Goal: Task Accomplishment & Management: Complete application form

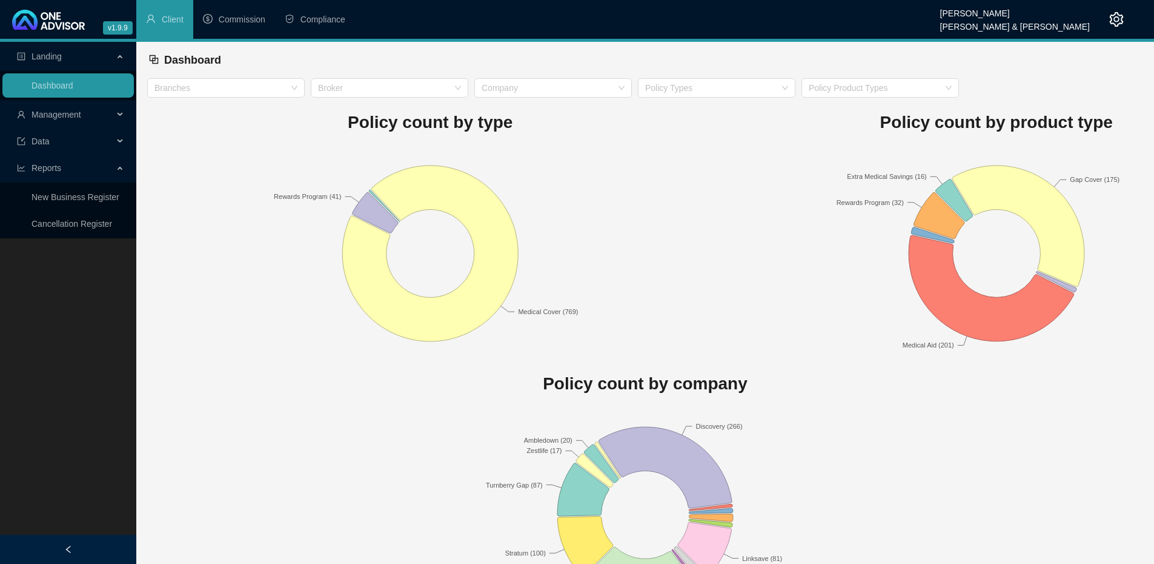
click at [121, 115] on icon at bounding box center [121, 115] width 6 height 0
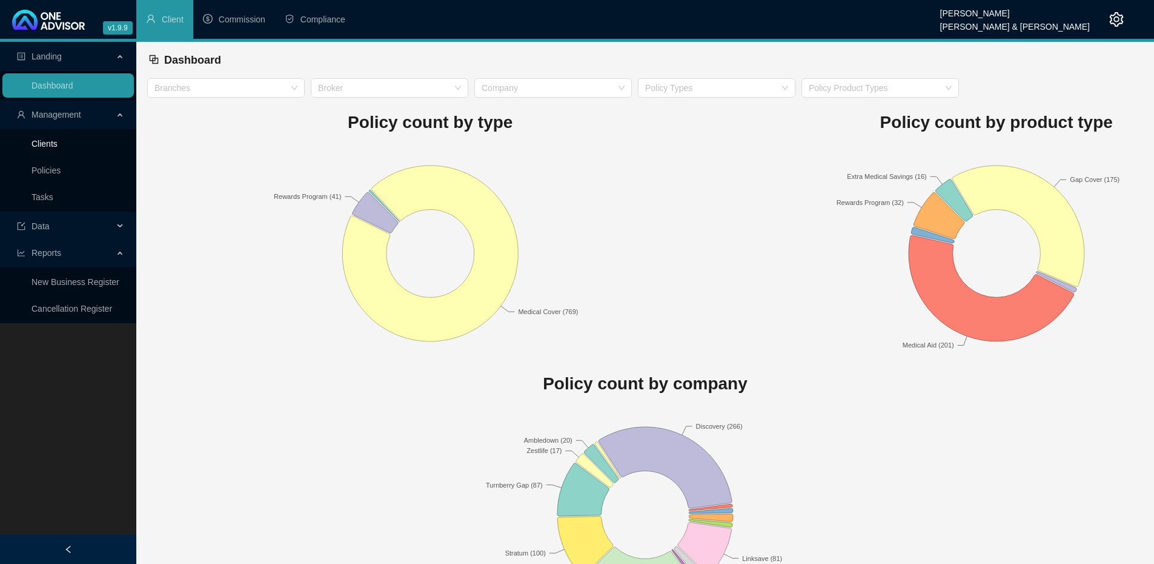
click at [58, 139] on link "Clients" at bounding box center [45, 144] width 26 height 10
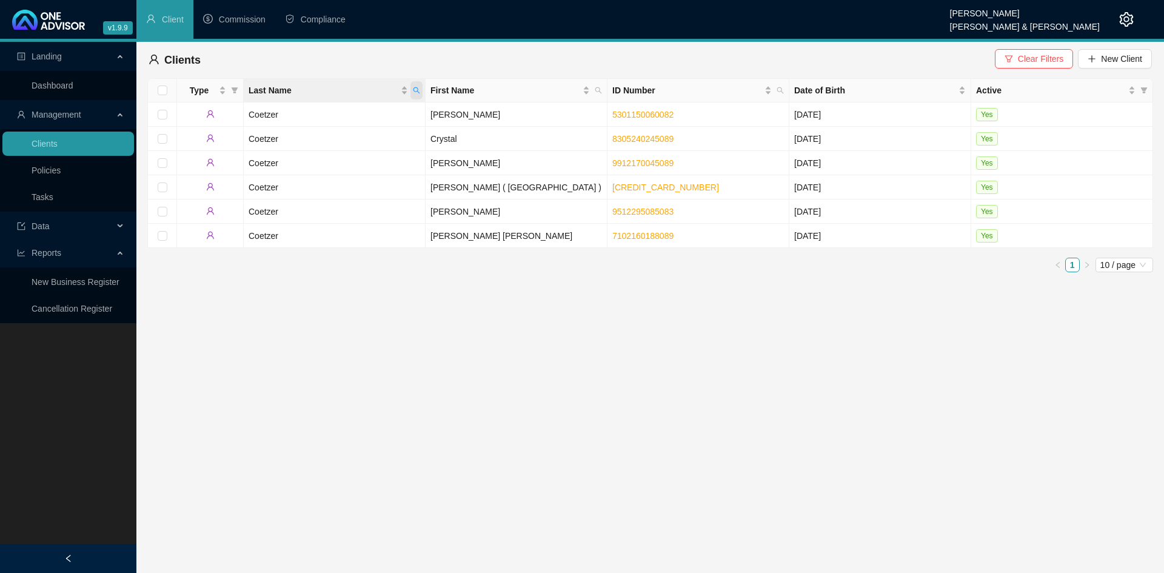
click at [415, 92] on icon "search" at bounding box center [416, 90] width 7 height 7
click at [378, 215] on td "Coetzer" at bounding box center [335, 211] width 182 height 24
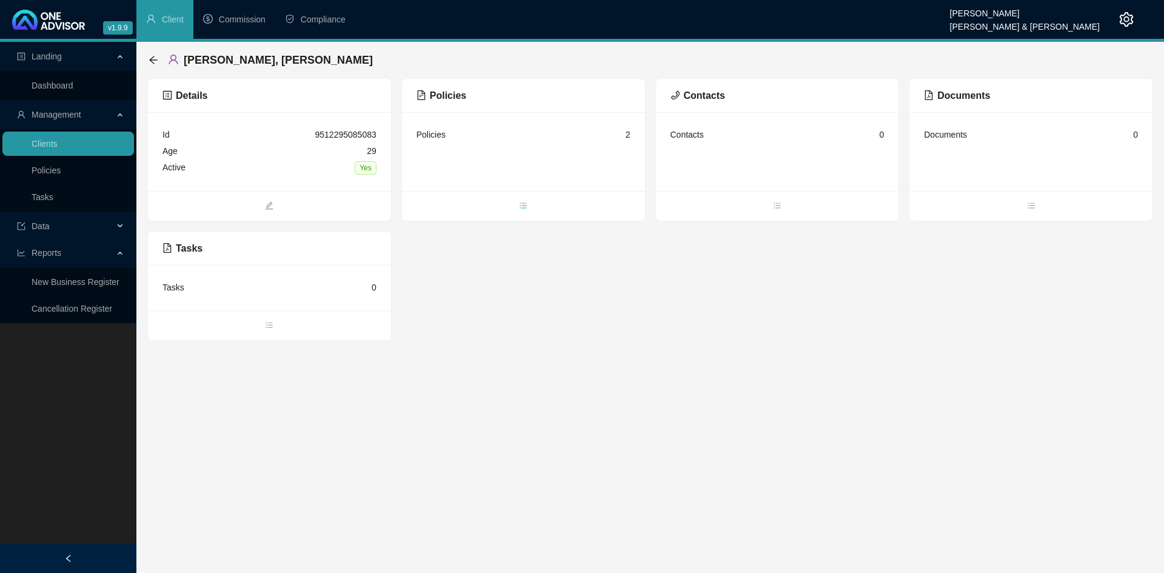
click at [525, 205] on icon "bars" at bounding box center [523, 205] width 8 height 8
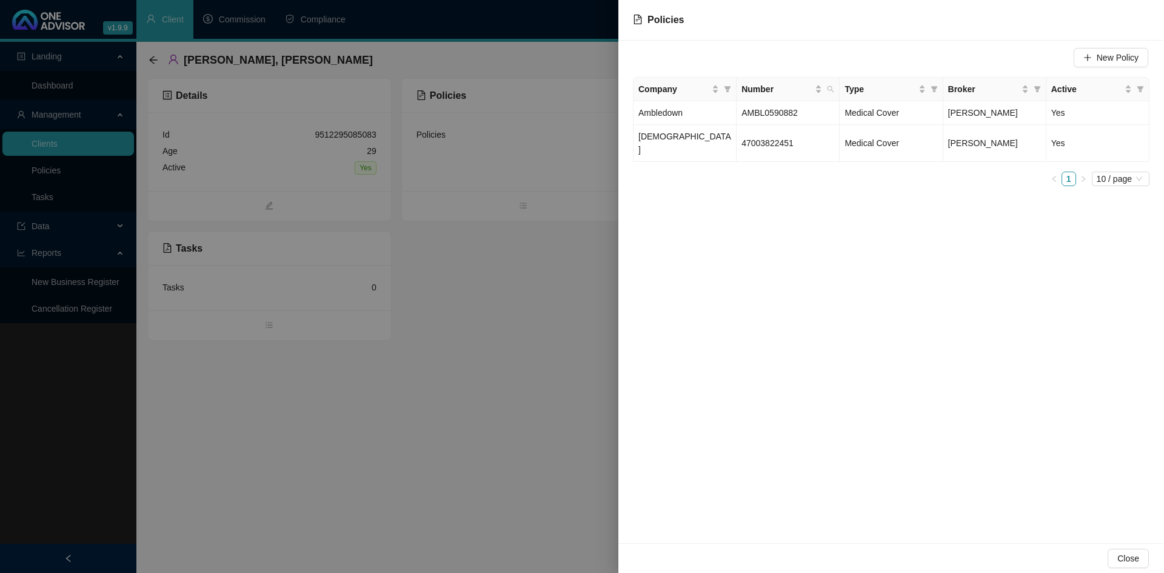
click at [511, 297] on div at bounding box center [582, 286] width 1164 height 573
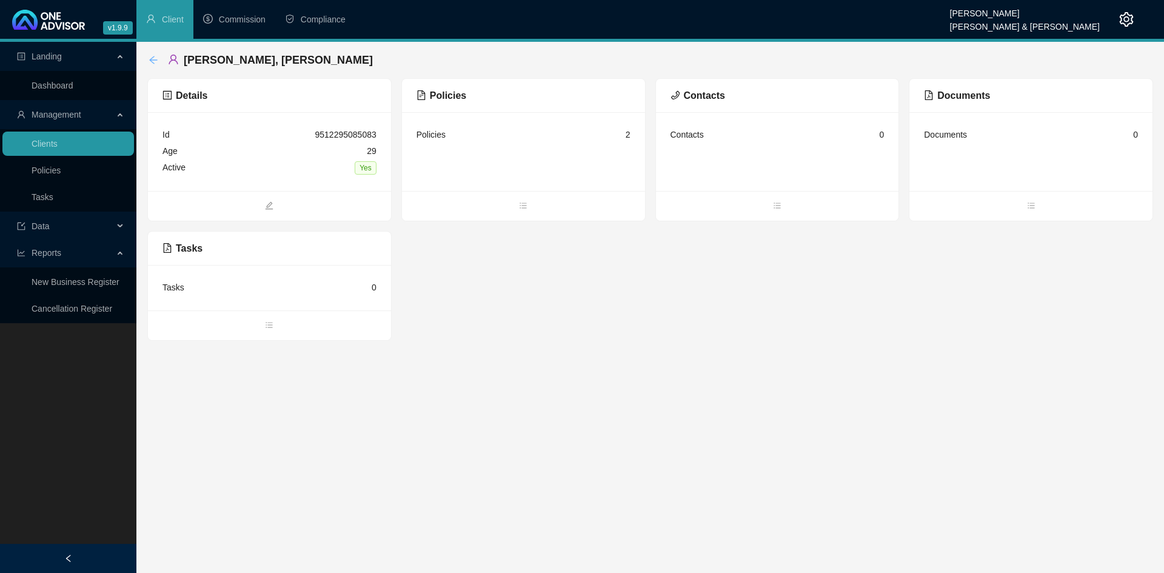
click at [157, 61] on div "[PERSON_NAME], [PERSON_NAME]" at bounding box center [263, 60] width 231 height 22
click at [152, 58] on icon "arrow-left" at bounding box center [153, 60] width 10 height 10
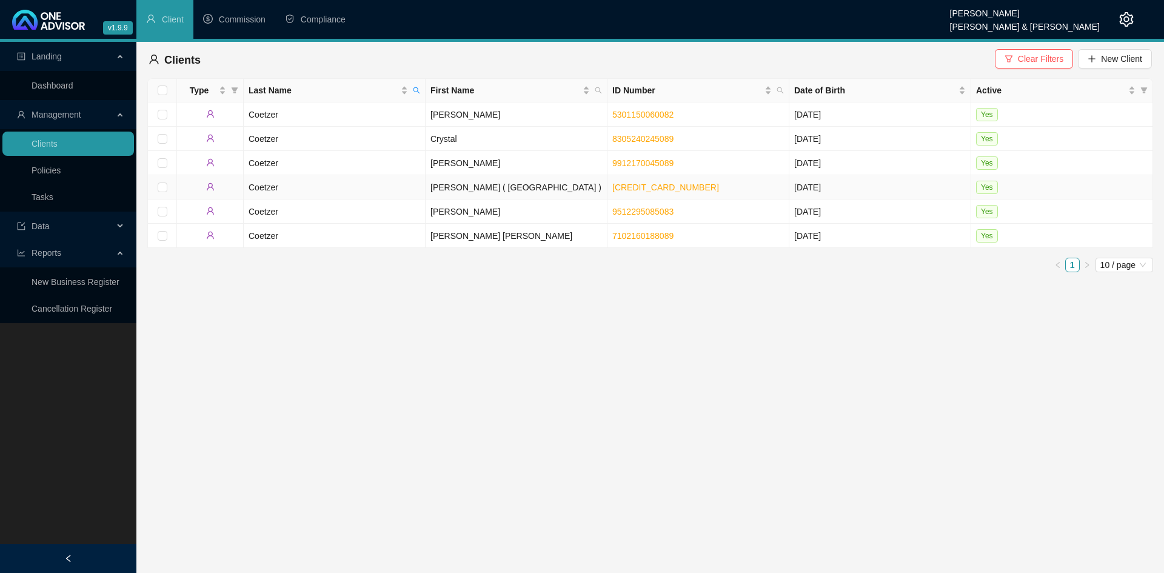
click at [495, 187] on td "[PERSON_NAME] ( [GEOGRAPHIC_DATA] )" at bounding box center [516, 187] width 182 height 24
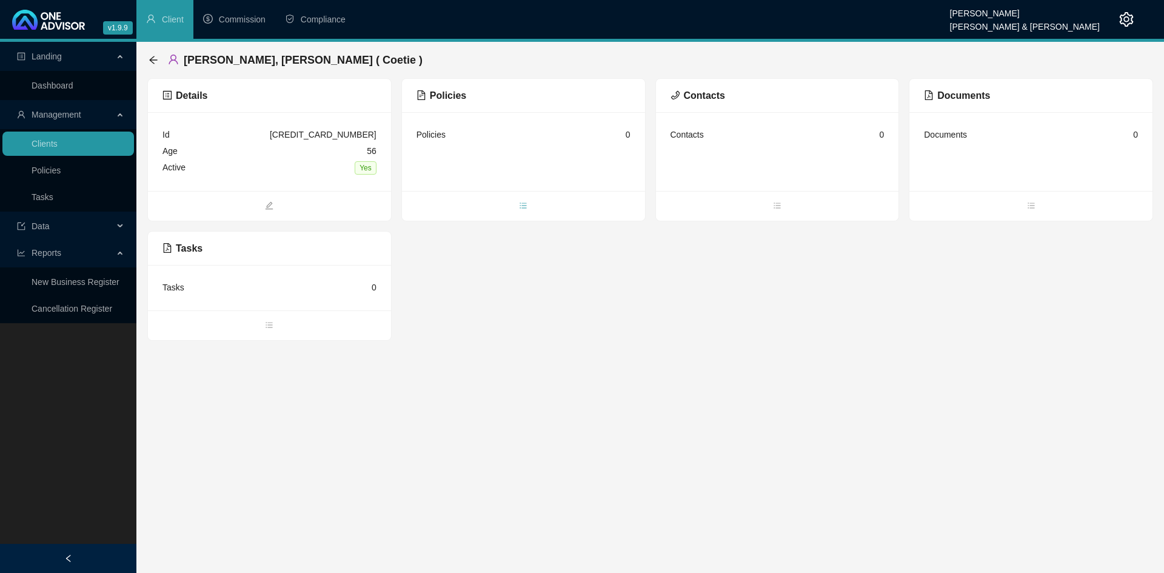
click at [525, 201] on icon "bars" at bounding box center [523, 205] width 8 height 8
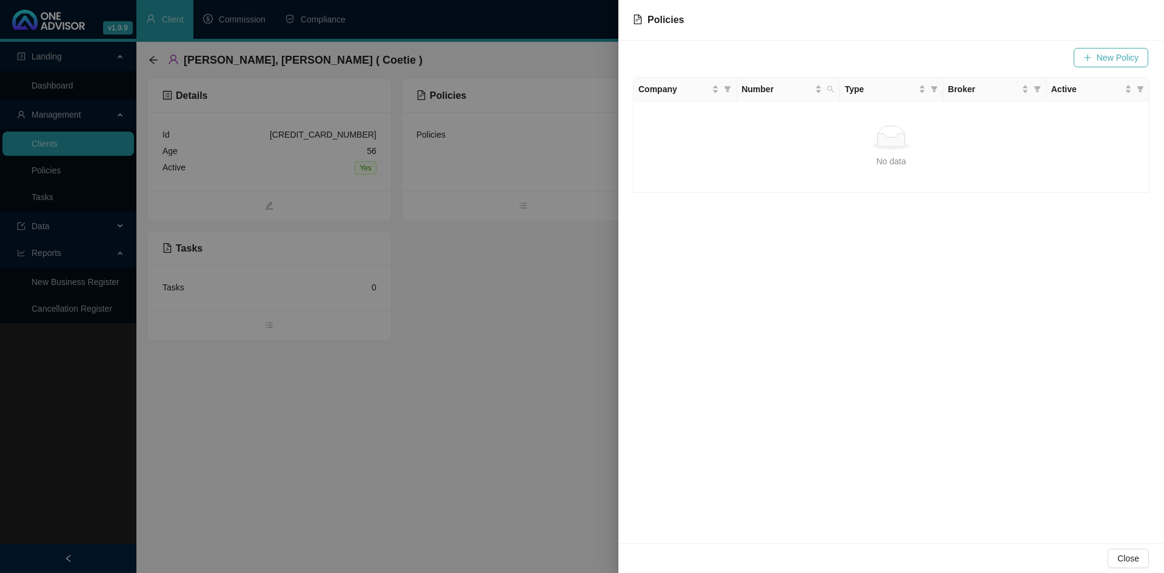
click at [1110, 56] on span "New Policy" at bounding box center [1117, 57] width 42 height 13
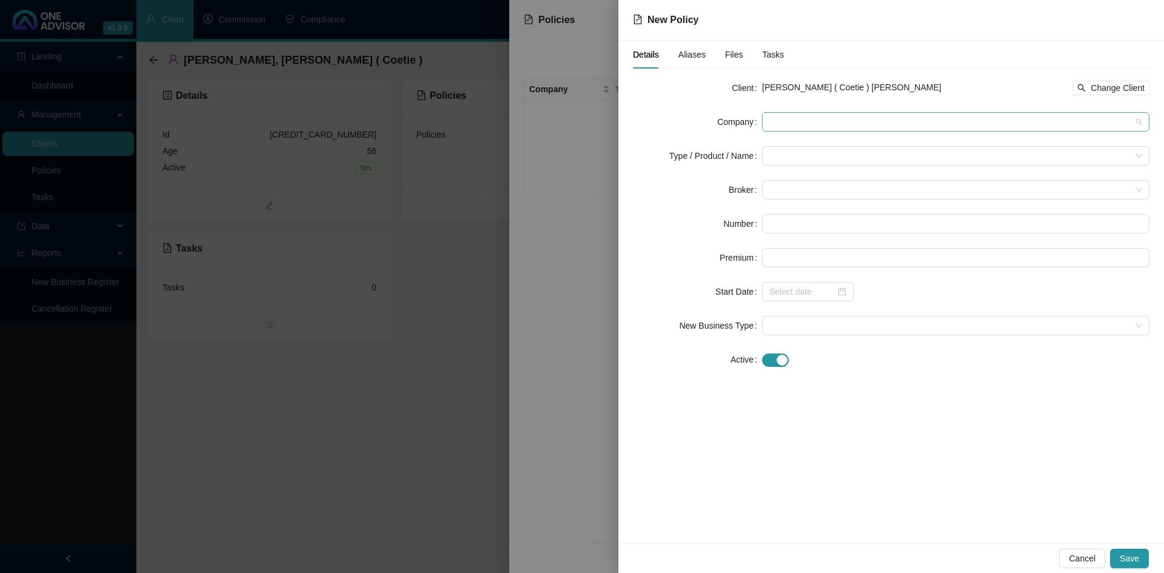
click at [803, 115] on span at bounding box center [955, 122] width 373 height 18
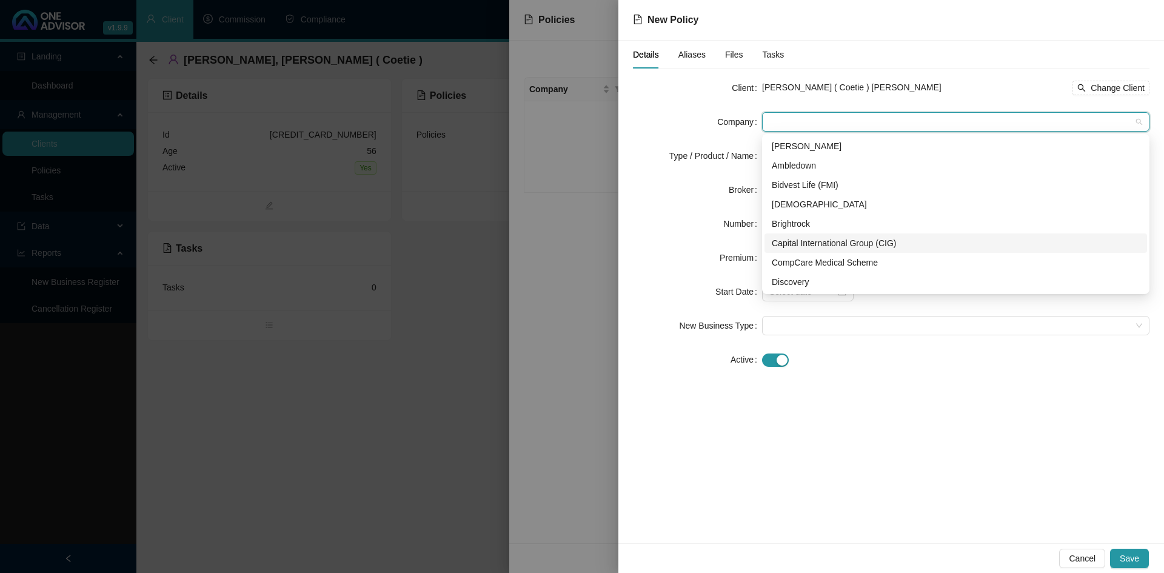
click at [563, 344] on div at bounding box center [582, 286] width 1164 height 573
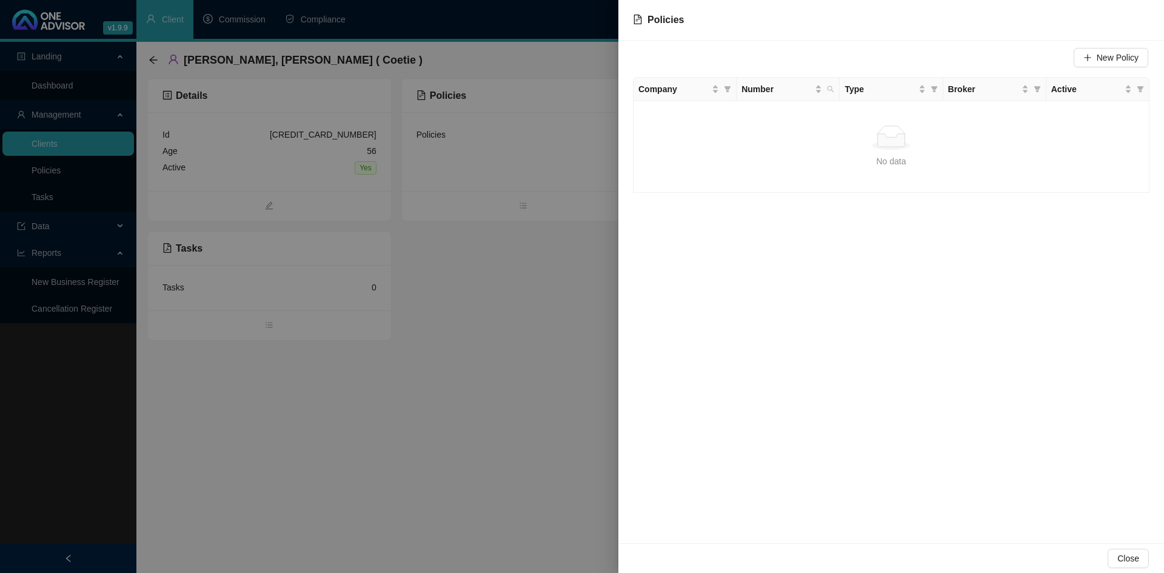
click at [548, 383] on div at bounding box center [582, 286] width 1164 height 573
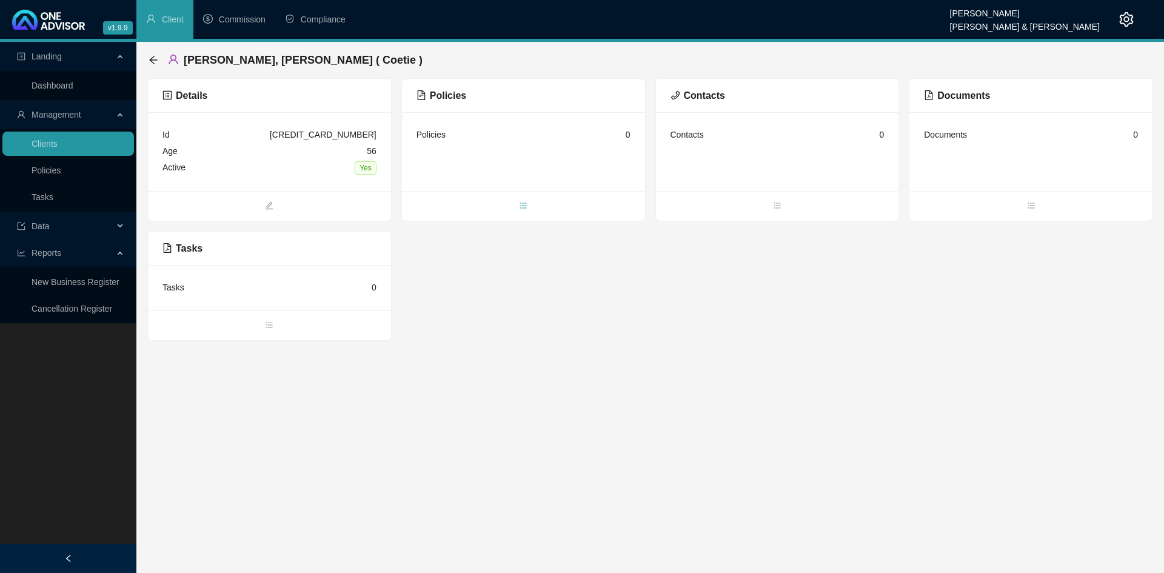
click at [526, 201] on icon "bars" at bounding box center [523, 205] width 8 height 8
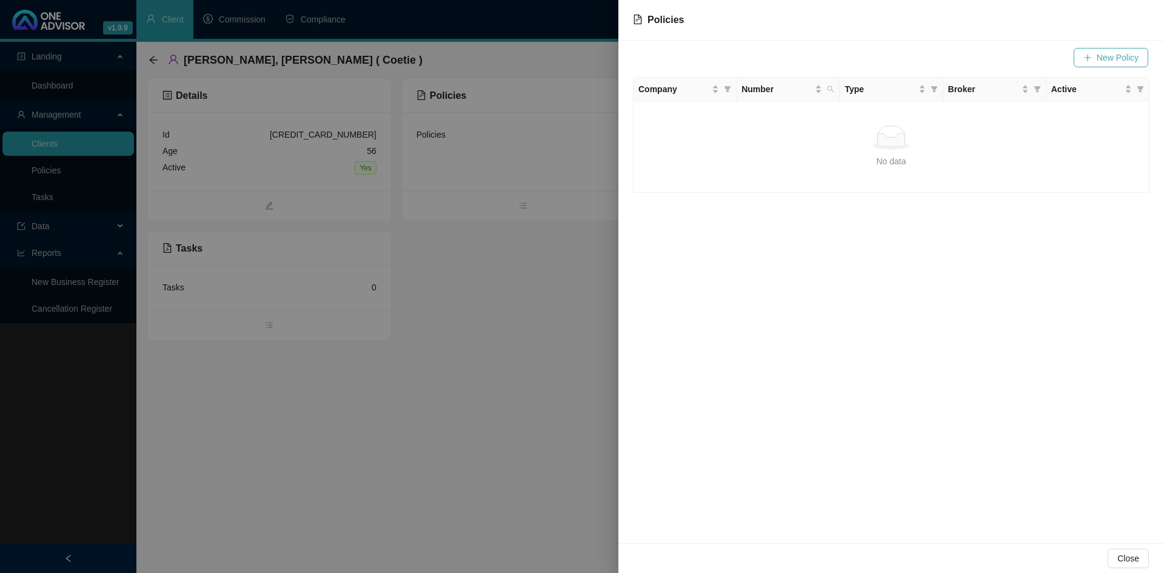
click at [1099, 60] on span "New Policy" at bounding box center [1117, 57] width 42 height 13
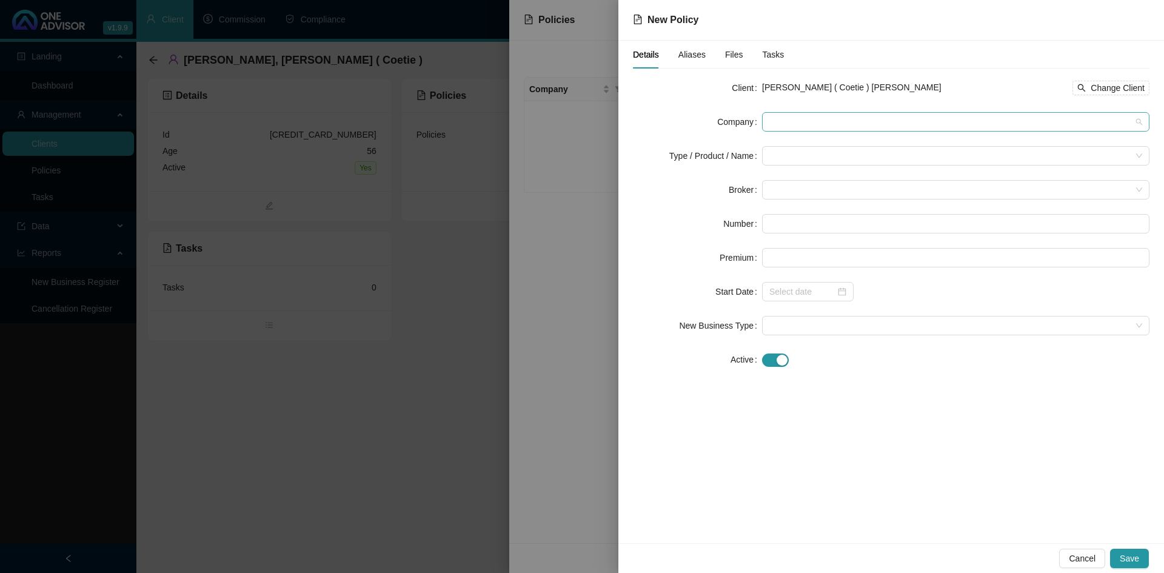
click at [810, 119] on span at bounding box center [955, 122] width 373 height 18
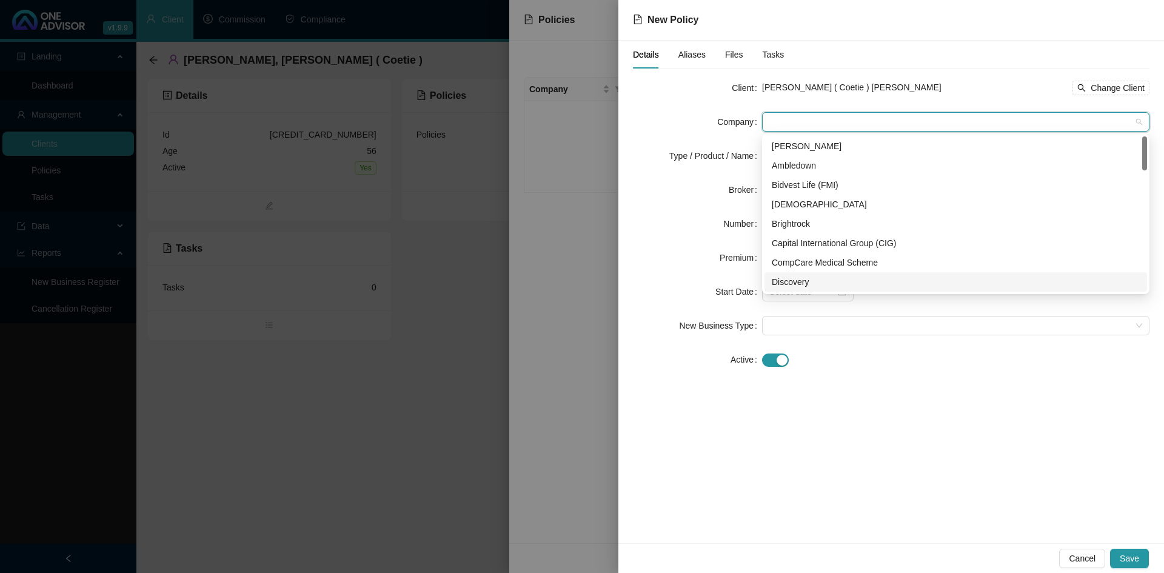
click at [804, 281] on div "Discovery" at bounding box center [955, 281] width 368 height 13
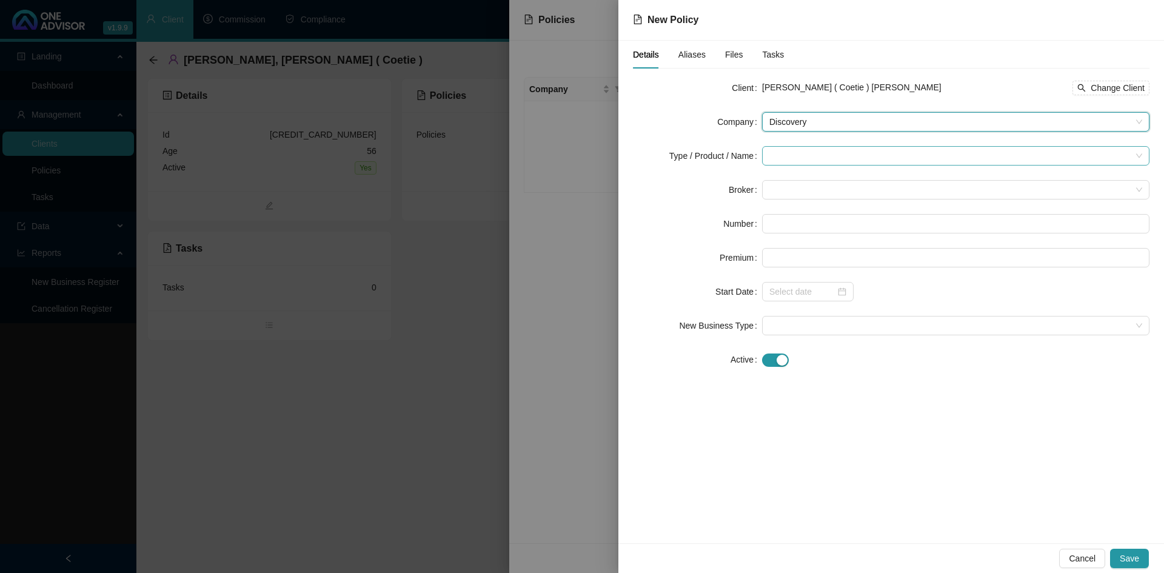
click at [768, 153] on div at bounding box center [955, 155] width 387 height 19
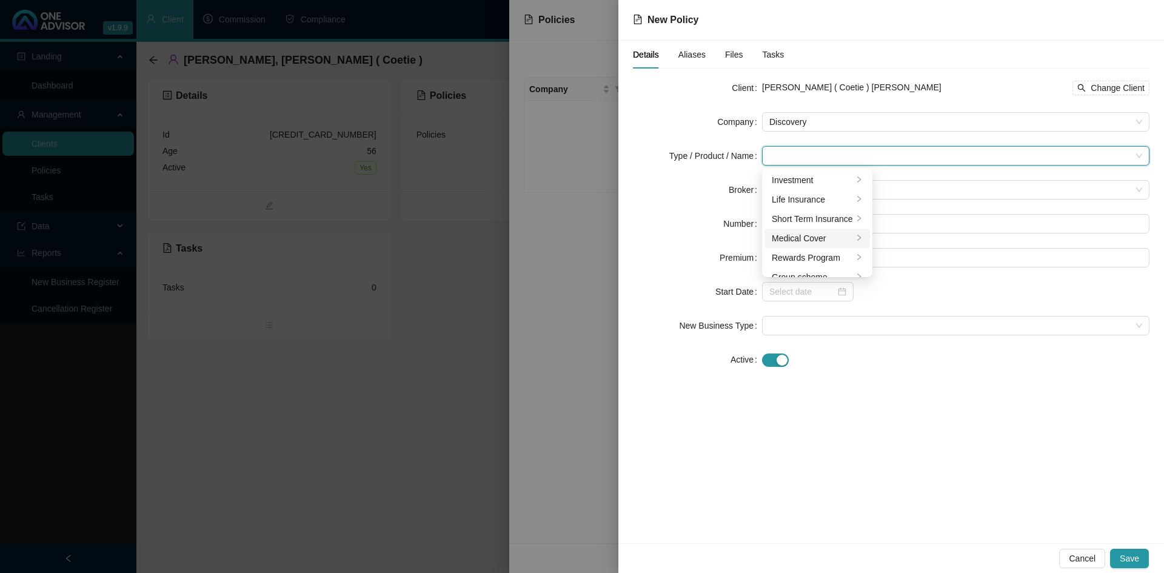
click at [798, 235] on div "Medical Cover" at bounding box center [811, 237] width 81 height 13
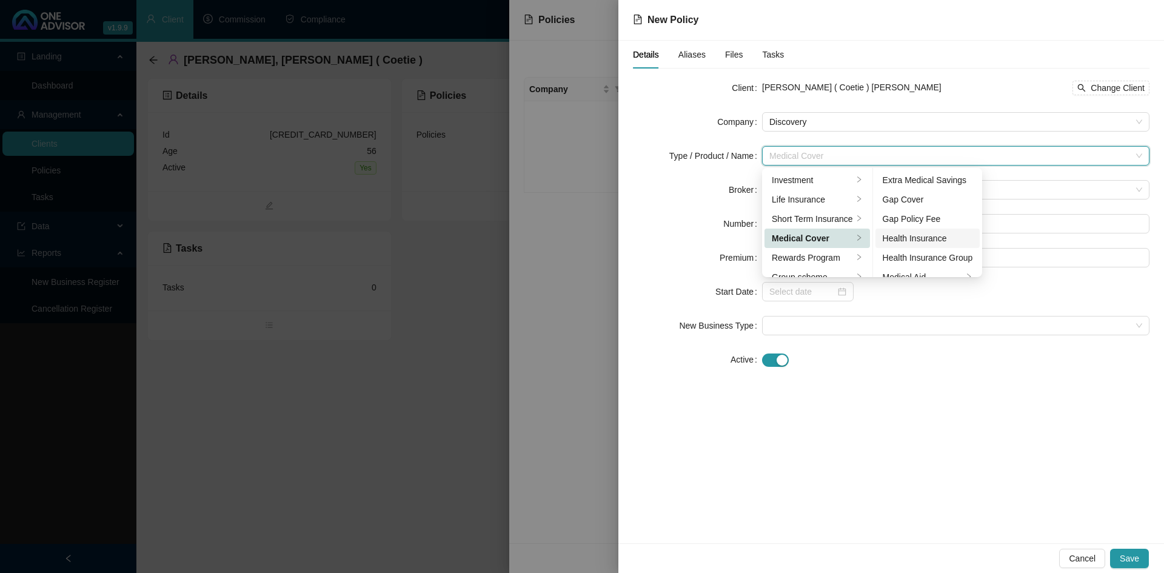
scroll to position [61, 0]
click at [919, 212] on div "Medical Aid" at bounding box center [922, 216] width 81 height 13
click at [904, 374] on div "Client [PERSON_NAME] ( Coetie ) Coetzer Change Client Company Discovery Type / …" at bounding box center [891, 230] width 516 height 305
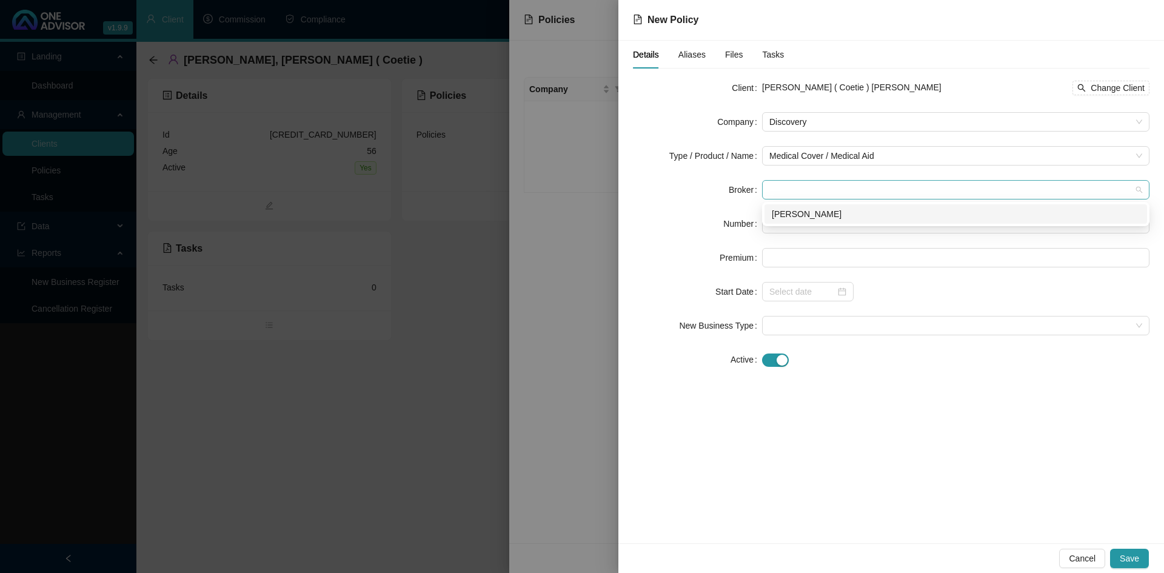
click at [774, 184] on span at bounding box center [955, 190] width 373 height 18
click at [779, 210] on div "[PERSON_NAME]" at bounding box center [955, 213] width 368 height 13
click at [773, 225] on input "text" at bounding box center [955, 223] width 387 height 19
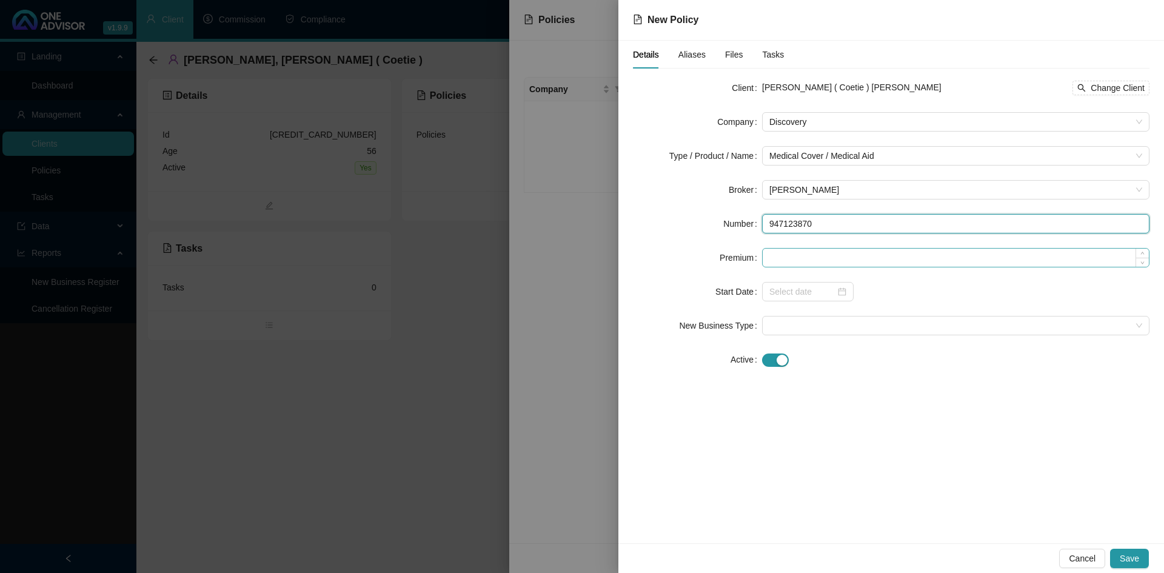
type input "947123870"
click at [812, 255] on input at bounding box center [955, 257] width 386 height 18
type input "2822.00"
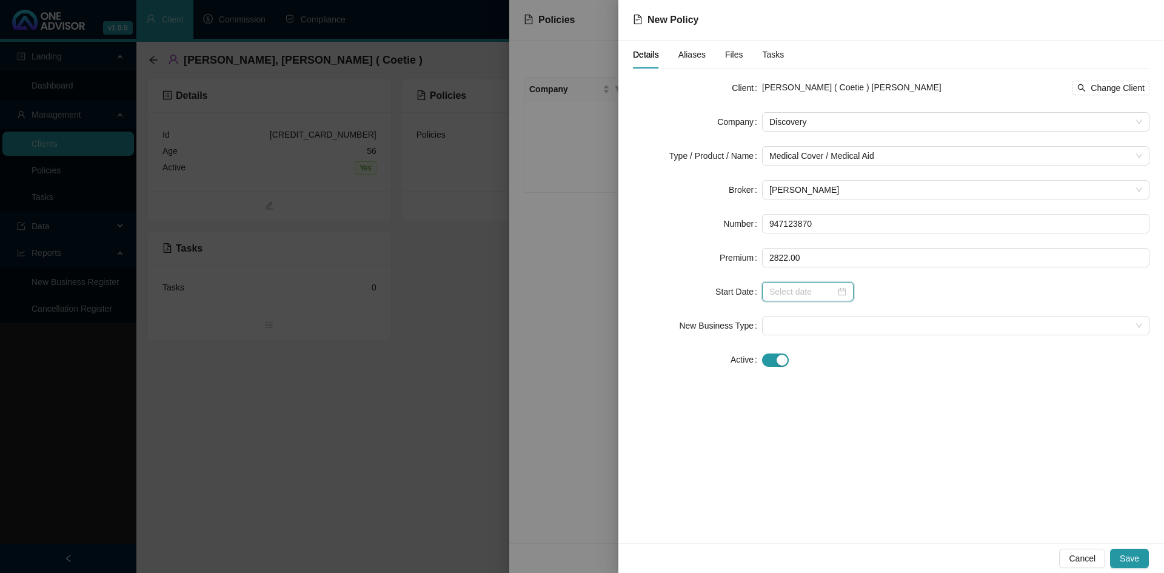
click at [791, 291] on input at bounding box center [802, 291] width 66 height 13
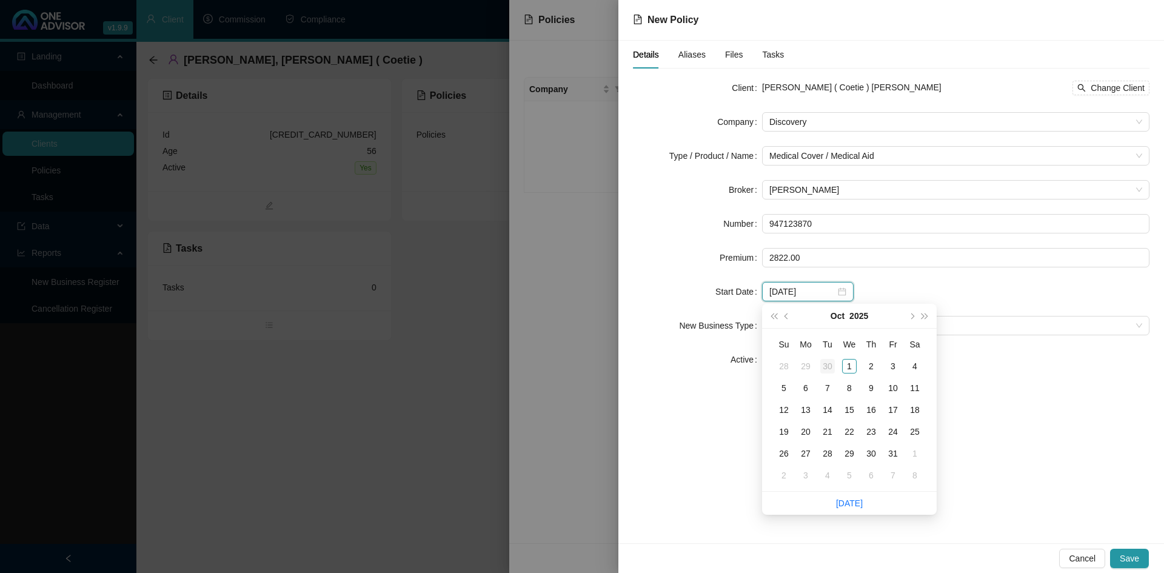
type input "[DATE]"
click at [782, 315] on button "prev-year" at bounding box center [786, 316] width 13 height 24
click at [810, 368] on div "1" at bounding box center [805, 366] width 15 height 15
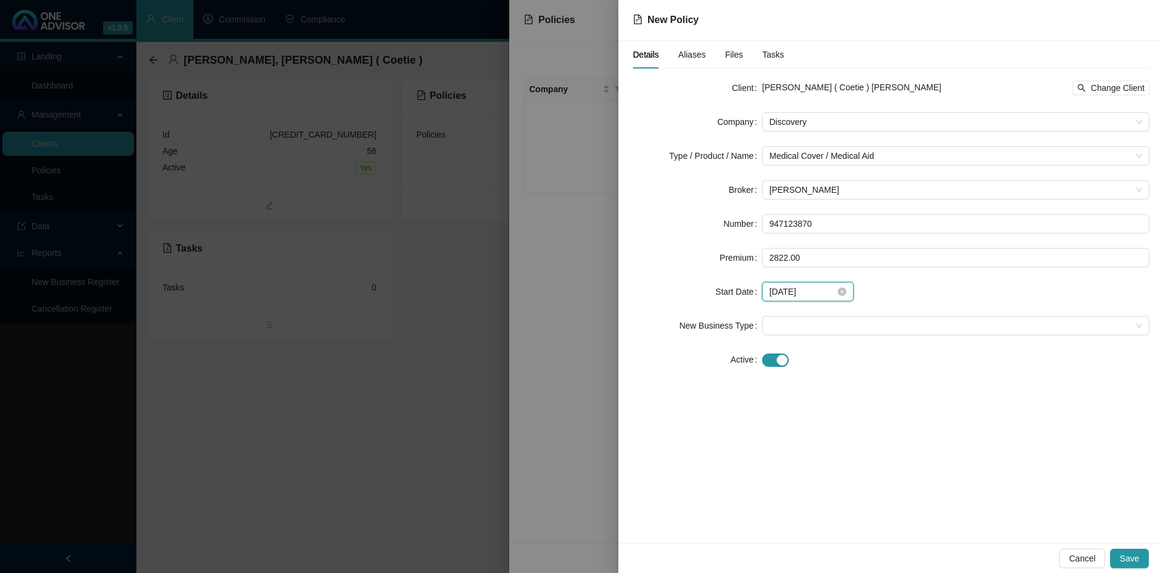
click at [808, 293] on input "[DATE]" at bounding box center [802, 291] width 66 height 13
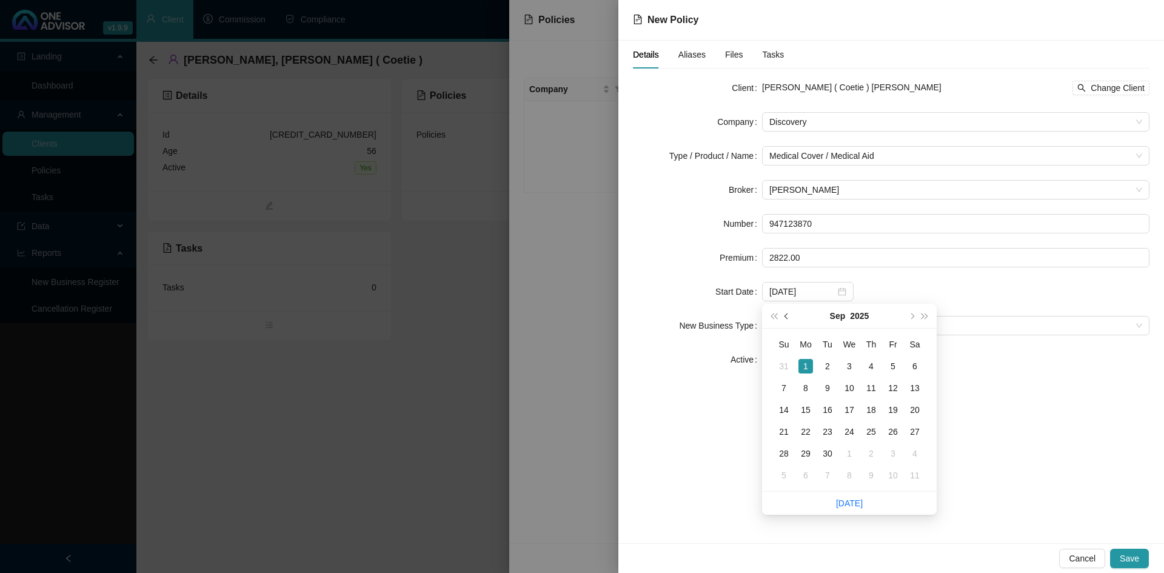
click at [788, 318] on button "prev-year" at bounding box center [786, 316] width 13 height 24
type input "[DATE]"
click at [892, 364] on div "1" at bounding box center [892, 366] width 15 height 15
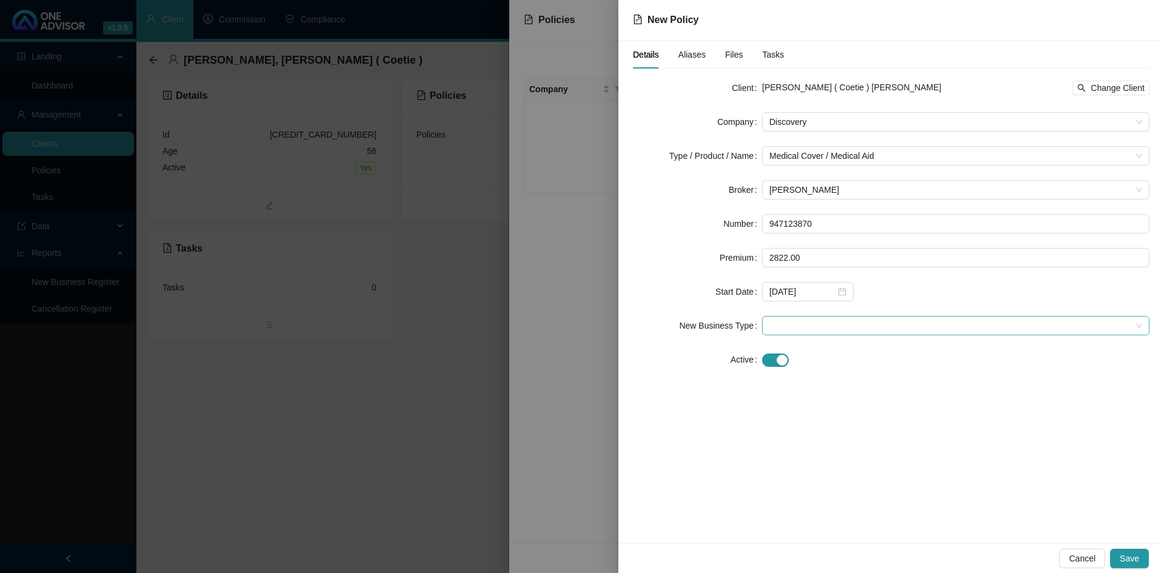
click at [780, 325] on span at bounding box center [955, 325] width 373 height 18
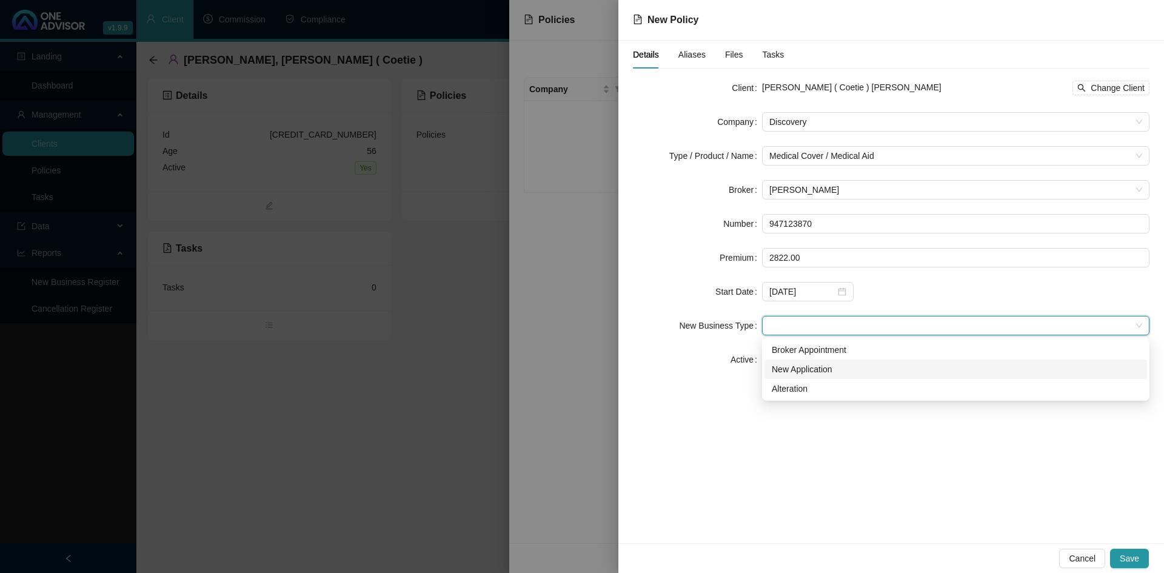
click at [793, 371] on div "New Application" at bounding box center [955, 368] width 368 height 13
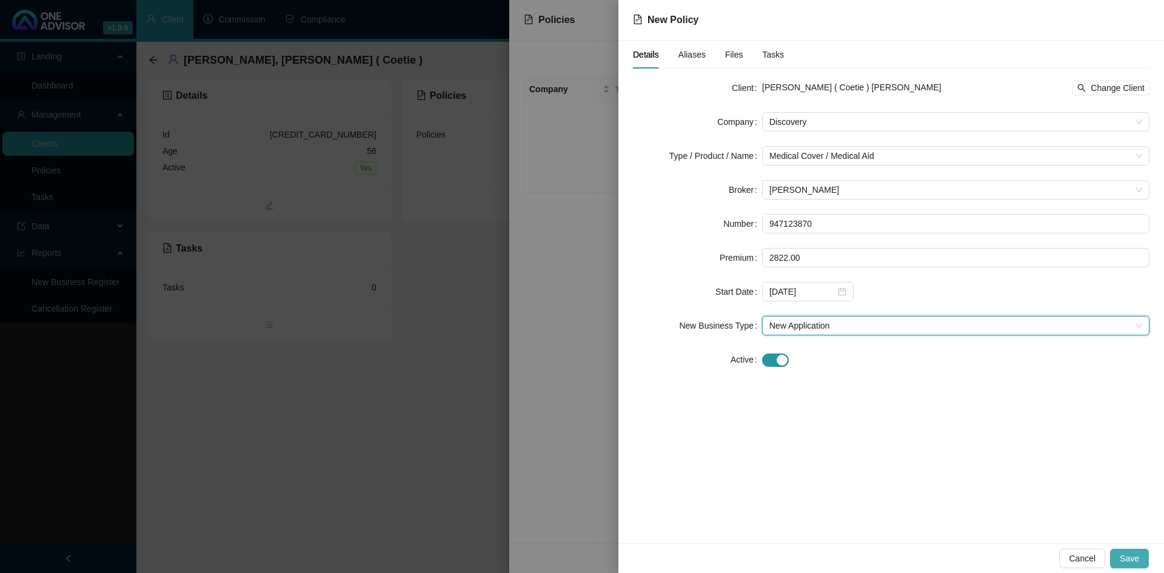
click at [1131, 559] on span "Save" at bounding box center [1128, 557] width 19 height 13
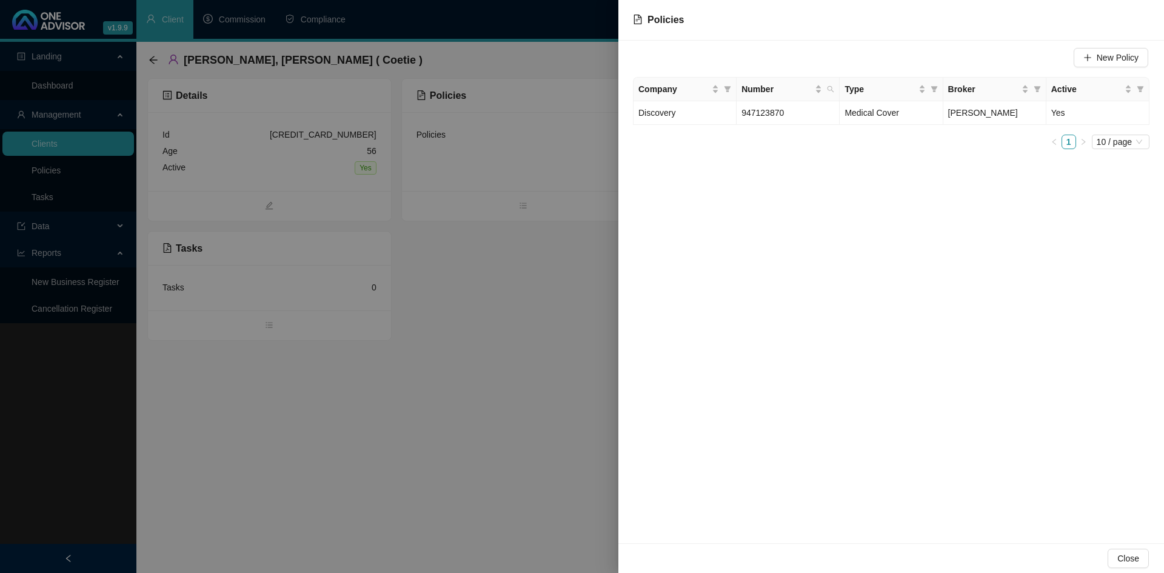
click at [609, 455] on div at bounding box center [582, 286] width 1164 height 573
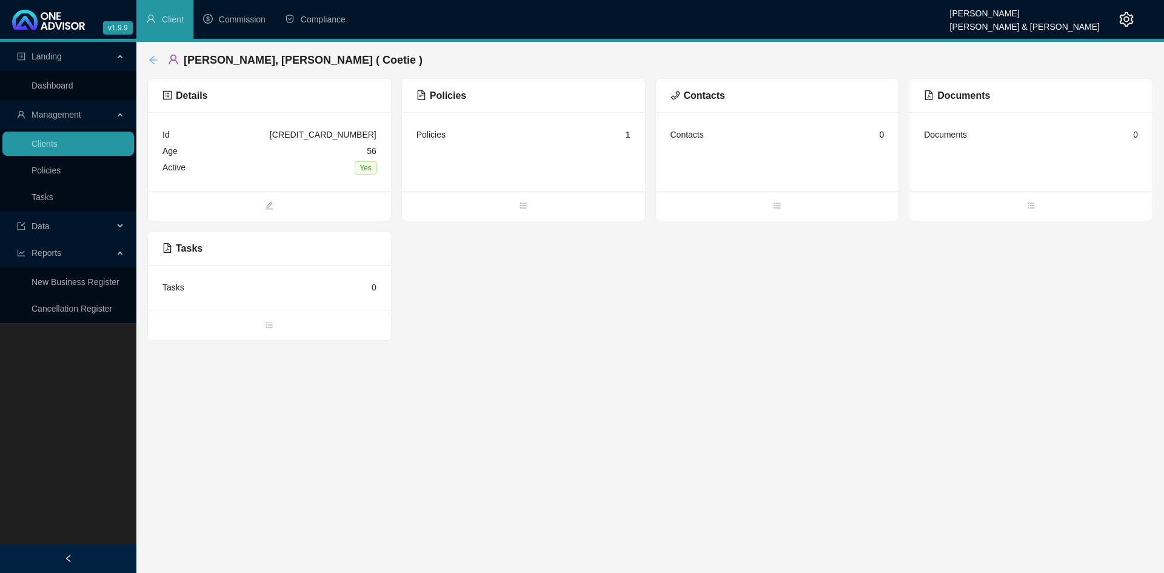
click at [150, 58] on icon "arrow-left" at bounding box center [153, 60] width 10 height 10
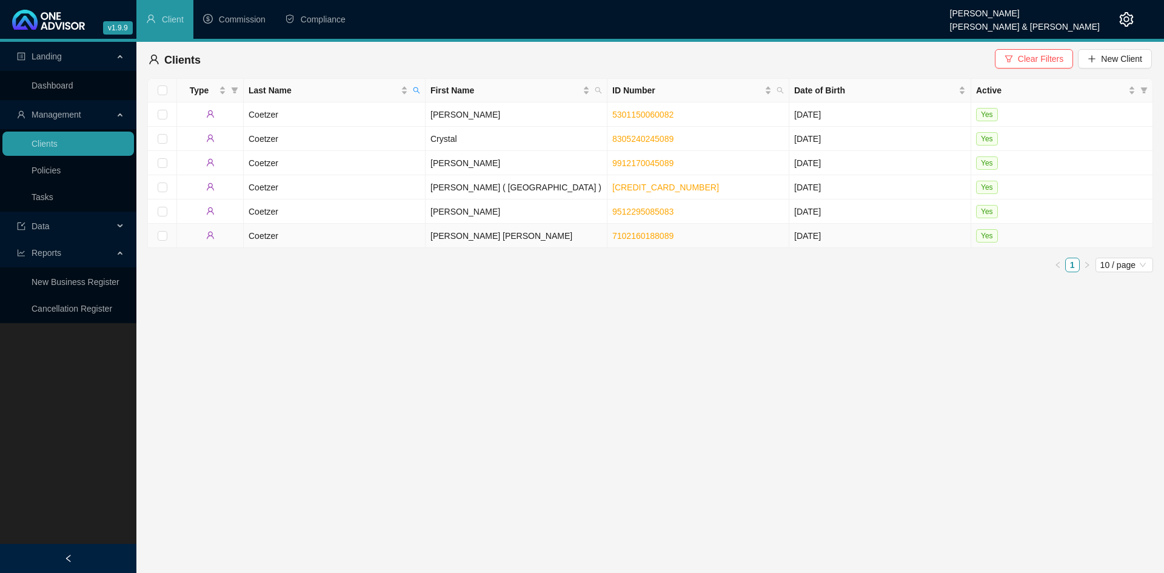
click at [458, 237] on td "[PERSON_NAME] [PERSON_NAME]" at bounding box center [516, 236] width 182 height 24
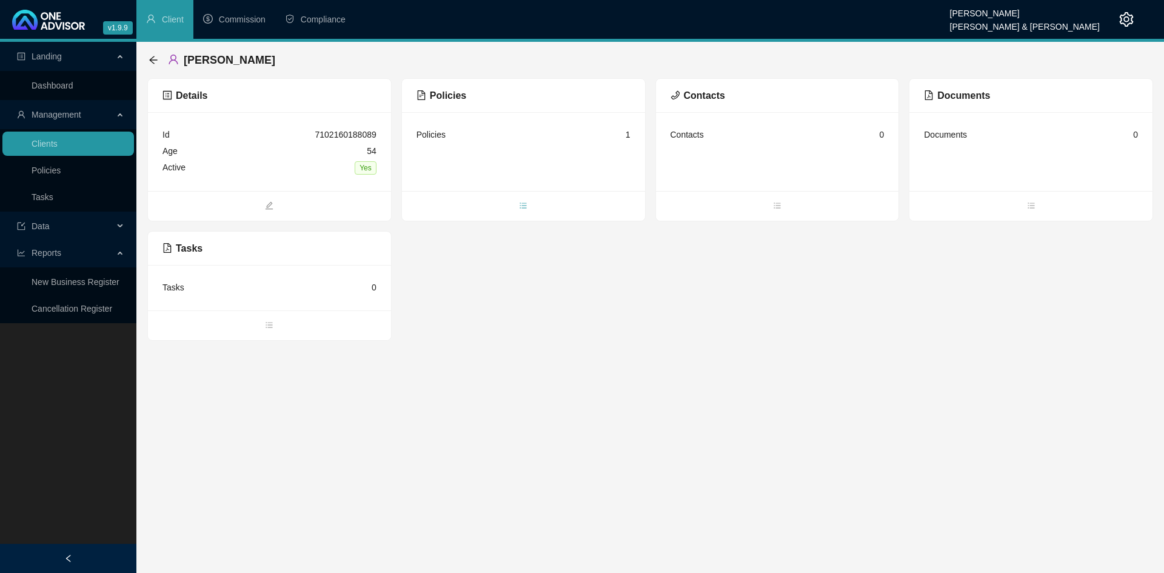
click at [522, 204] on icon "bars" at bounding box center [523, 205] width 8 height 8
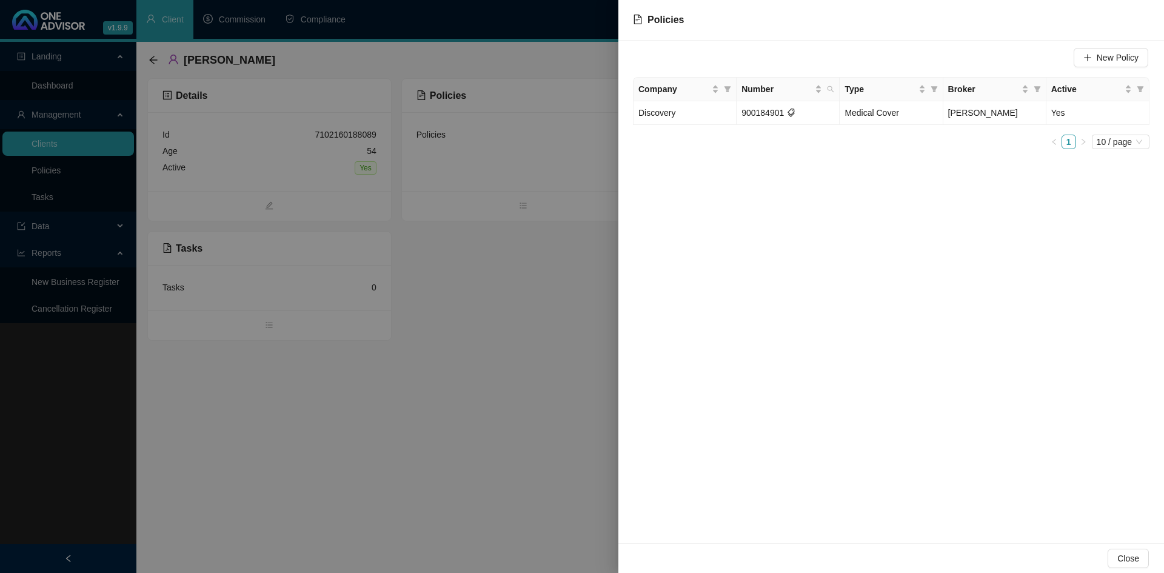
click at [563, 384] on div at bounding box center [582, 286] width 1164 height 573
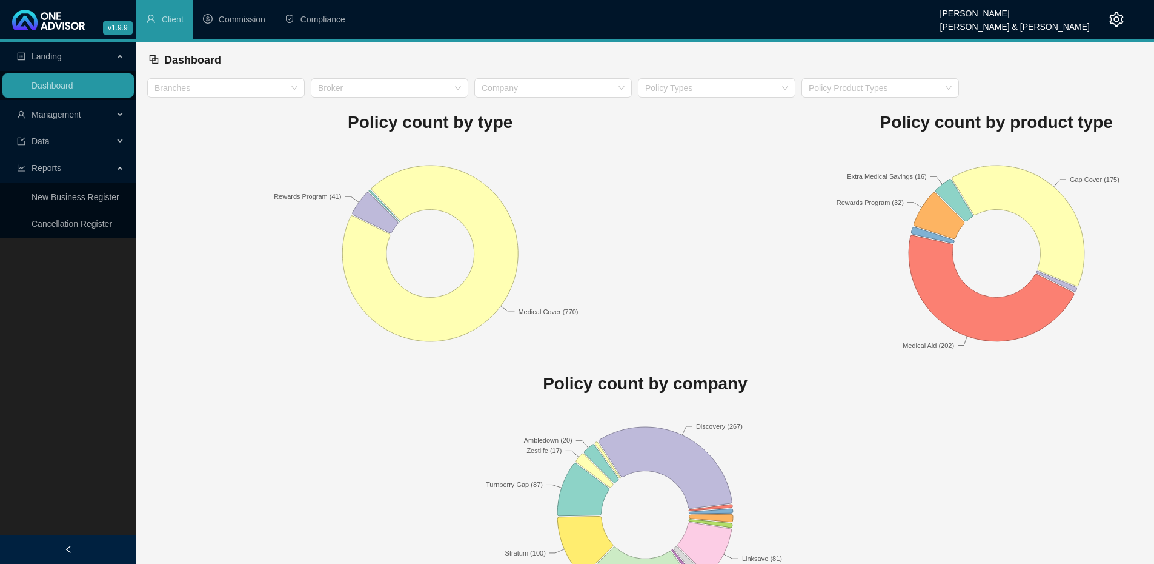
click at [1113, 21] on icon "setting" at bounding box center [1117, 19] width 15 height 15
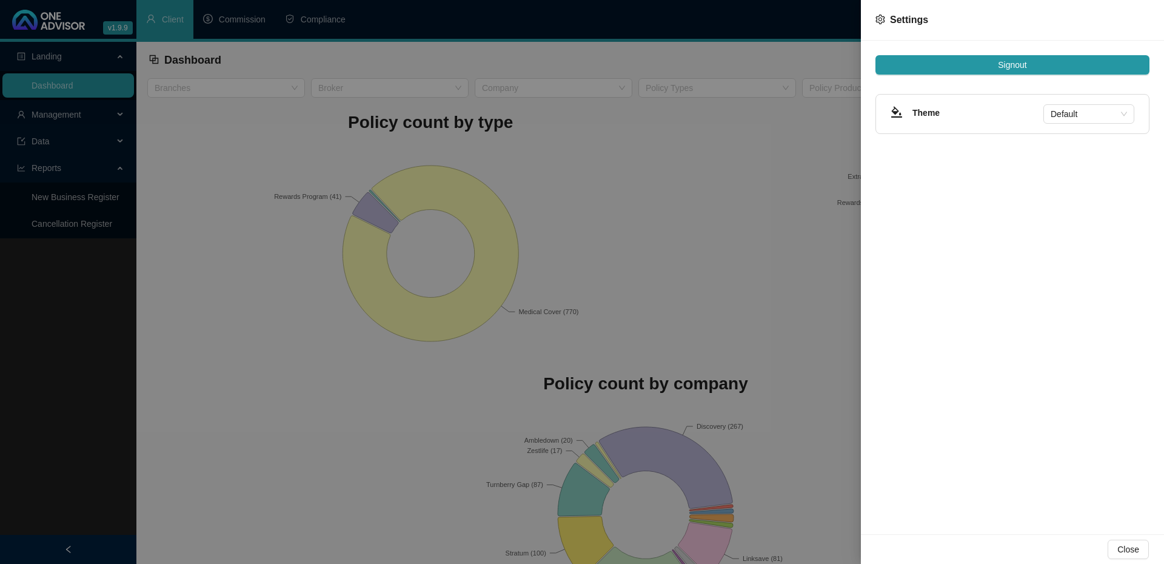
click at [733, 320] on div at bounding box center [582, 282] width 1164 height 564
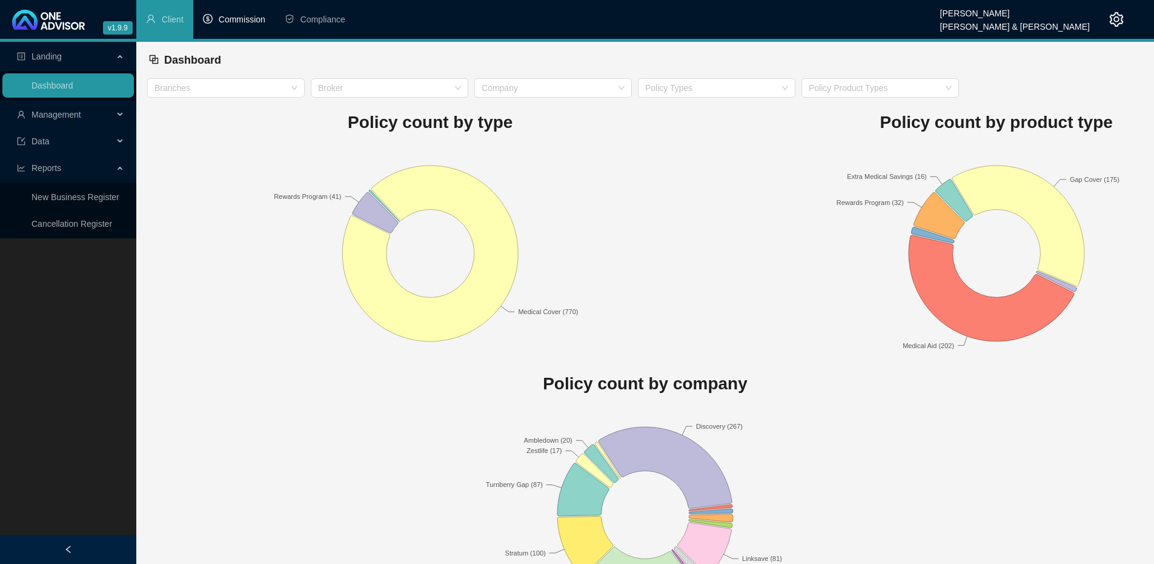
click at [247, 24] on span "Commission" at bounding box center [242, 20] width 47 height 10
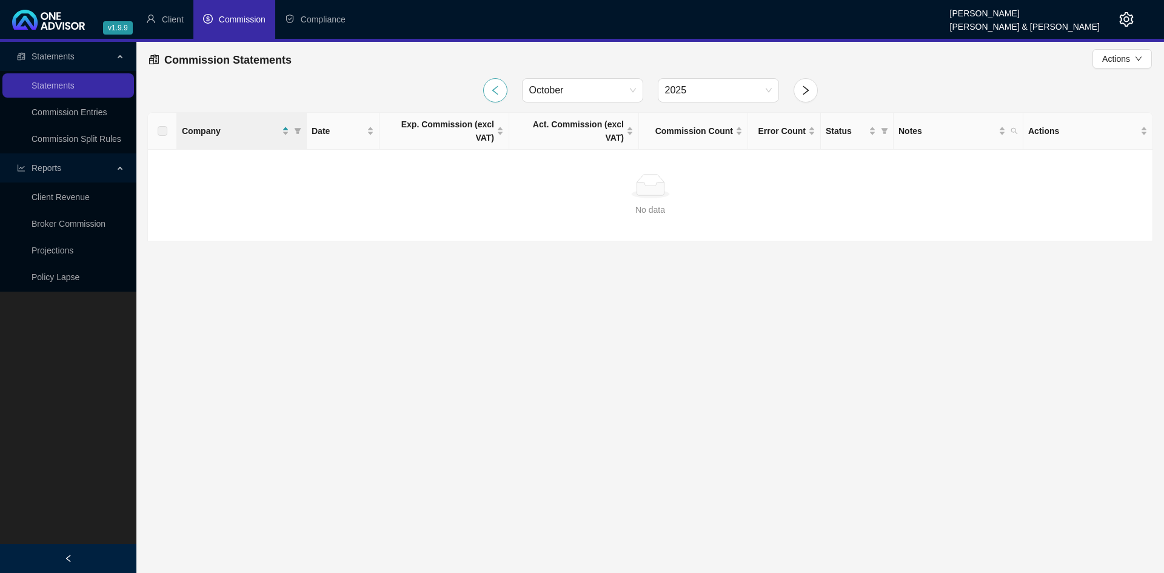
click at [498, 93] on icon "left" at bounding box center [495, 90] width 11 height 11
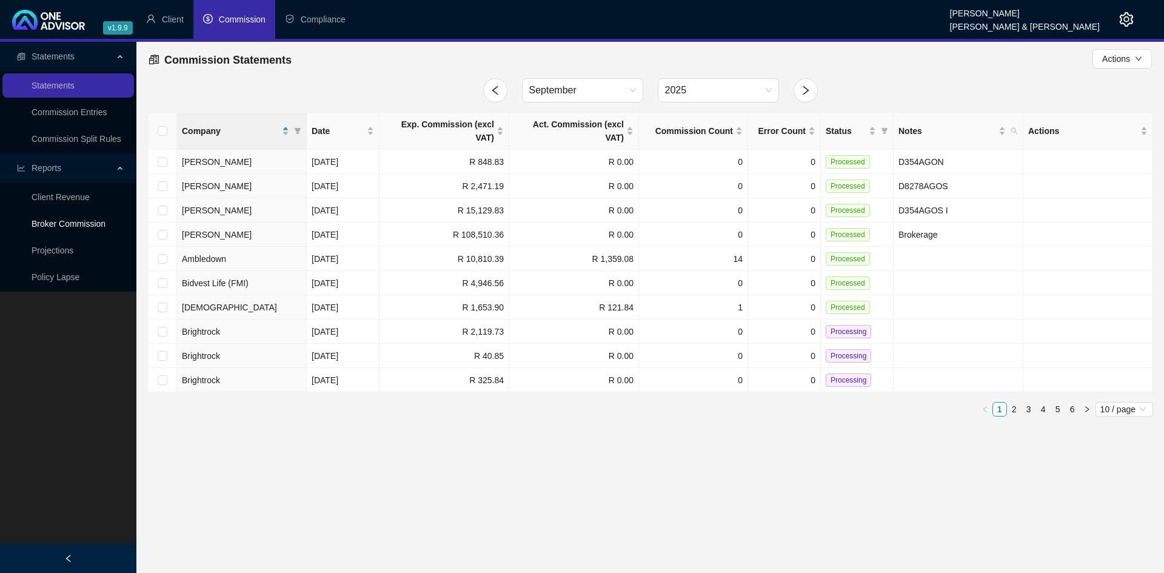
click at [82, 225] on link "Broker Commission" at bounding box center [69, 224] width 74 height 10
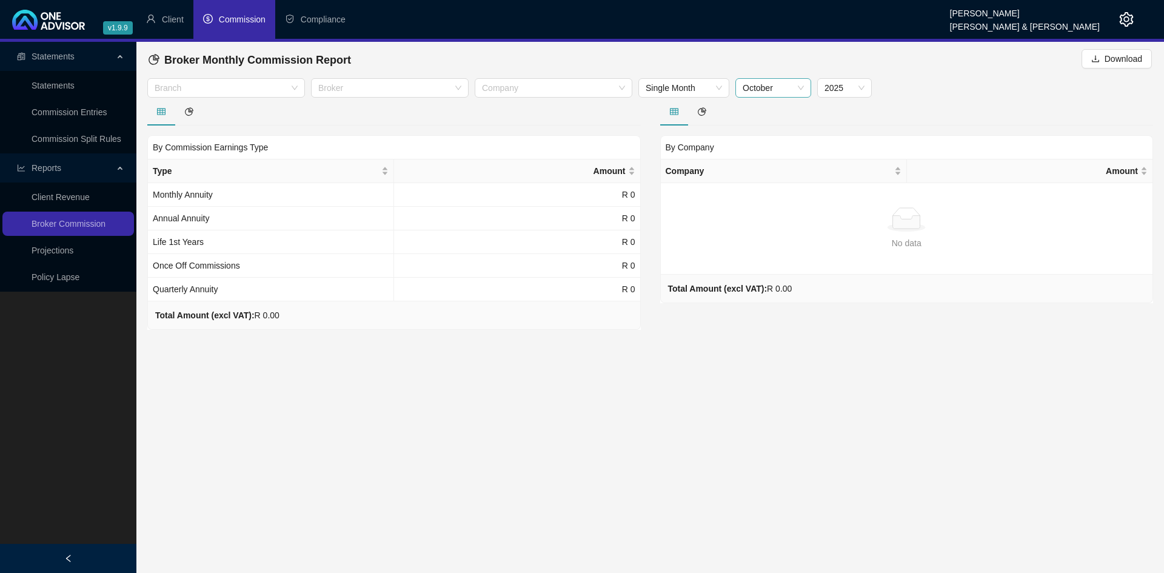
click at [803, 86] on span "October" at bounding box center [772, 88] width 61 height 18
click at [771, 228] on div "September" at bounding box center [773, 228] width 56 height 13
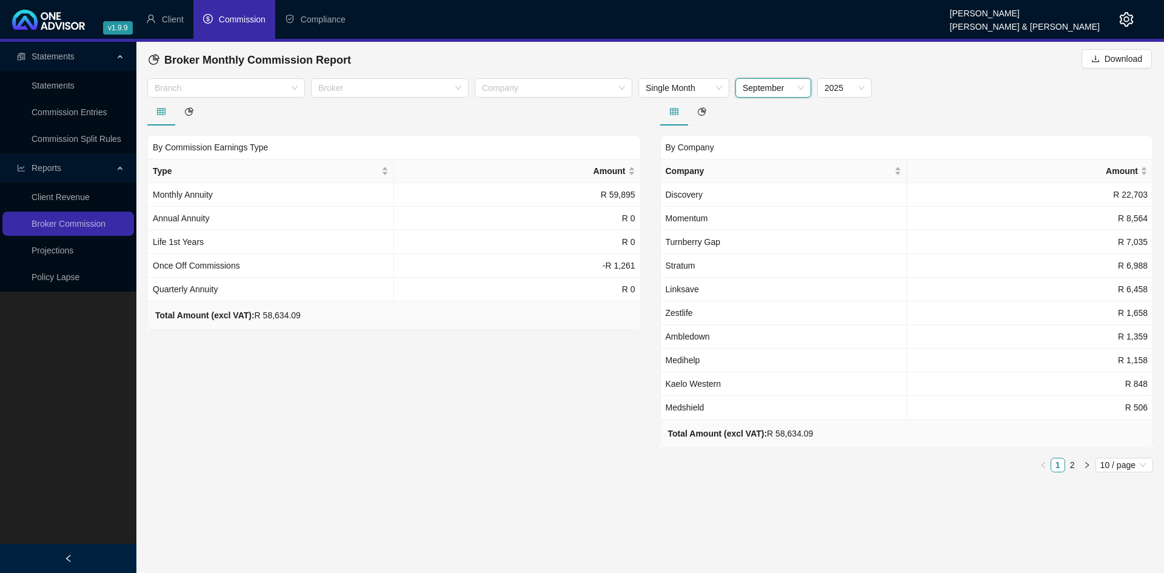
click at [1122, 24] on icon "setting" at bounding box center [1126, 19] width 15 height 15
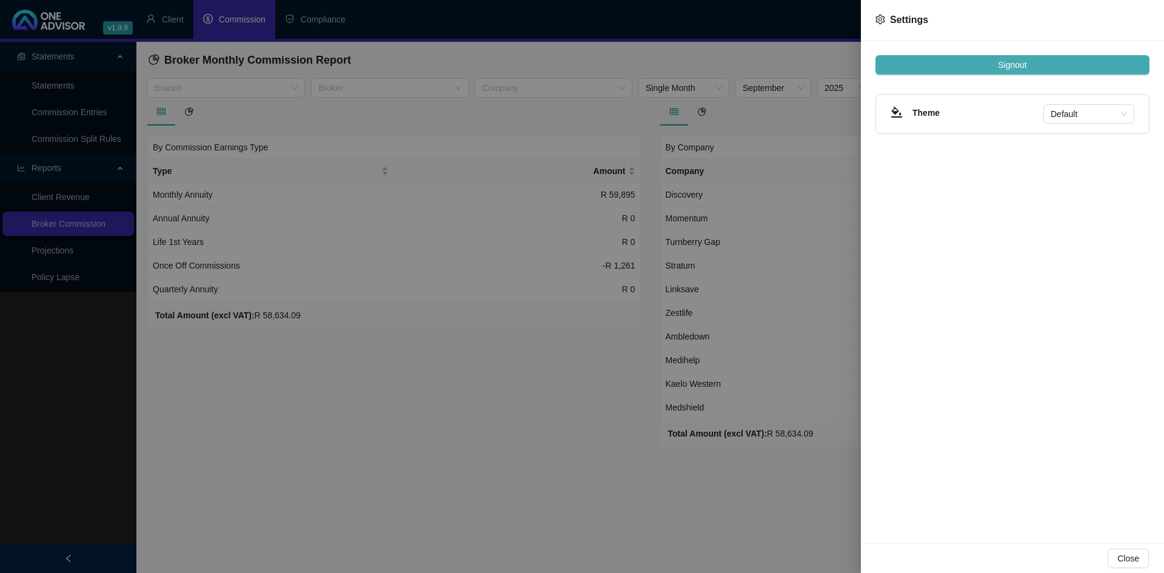
click at [1006, 61] on span "Signout" at bounding box center [1011, 64] width 28 height 13
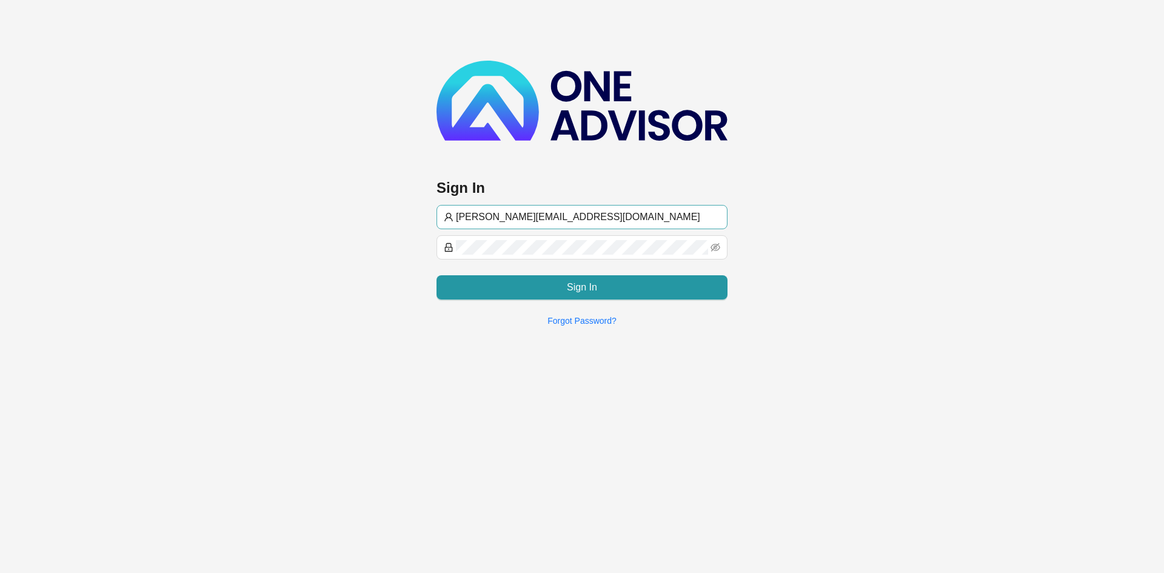
click at [478, 216] on input "gavin@lifeplanbrokers.co.za" at bounding box center [588, 217] width 264 height 15
type input "admin@lifeplanbrokers.co.za"
click at [532, 435] on main "Sign In admin@lifeplanbrokers.co.za Sign In Forgot Password?" at bounding box center [582, 286] width 1164 height 573
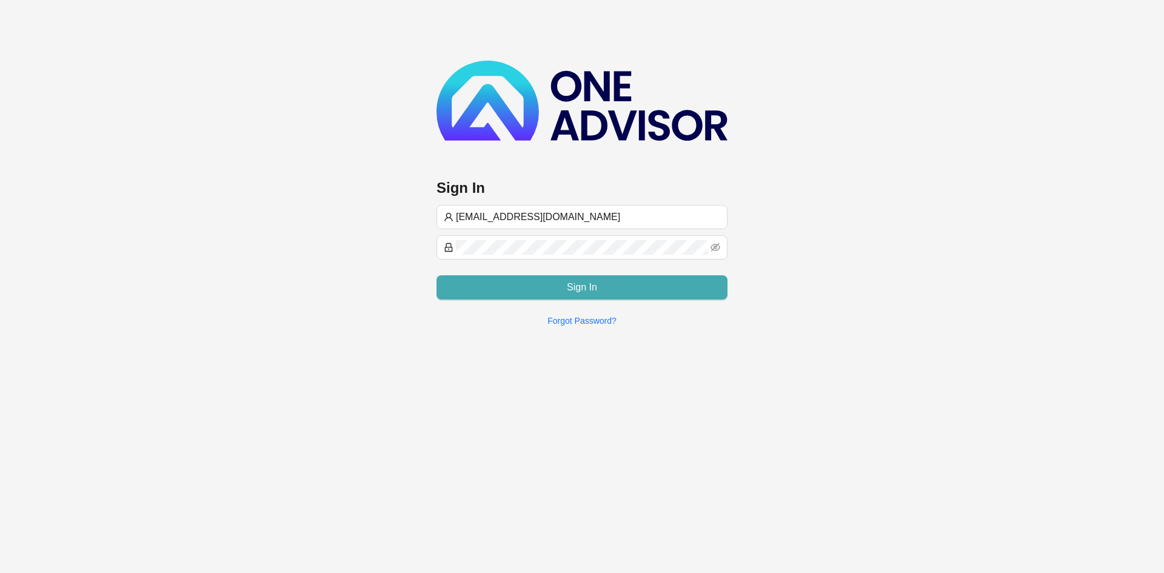
click at [576, 281] on span "Sign In" at bounding box center [582, 287] width 30 height 15
